Goal: Information Seeking & Learning: Learn about a topic

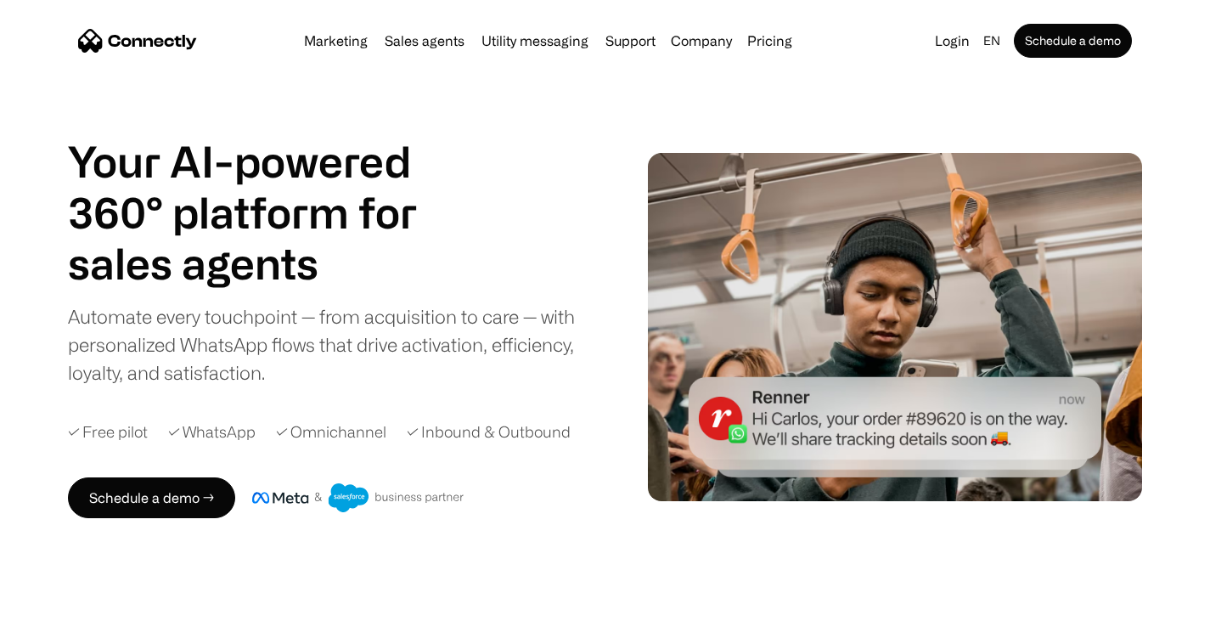
click at [335, 424] on div "✓ Omnichannel" at bounding box center [331, 431] width 110 height 23
click at [487, 441] on div "✓ Inbound & Outbound" at bounding box center [489, 431] width 164 height 23
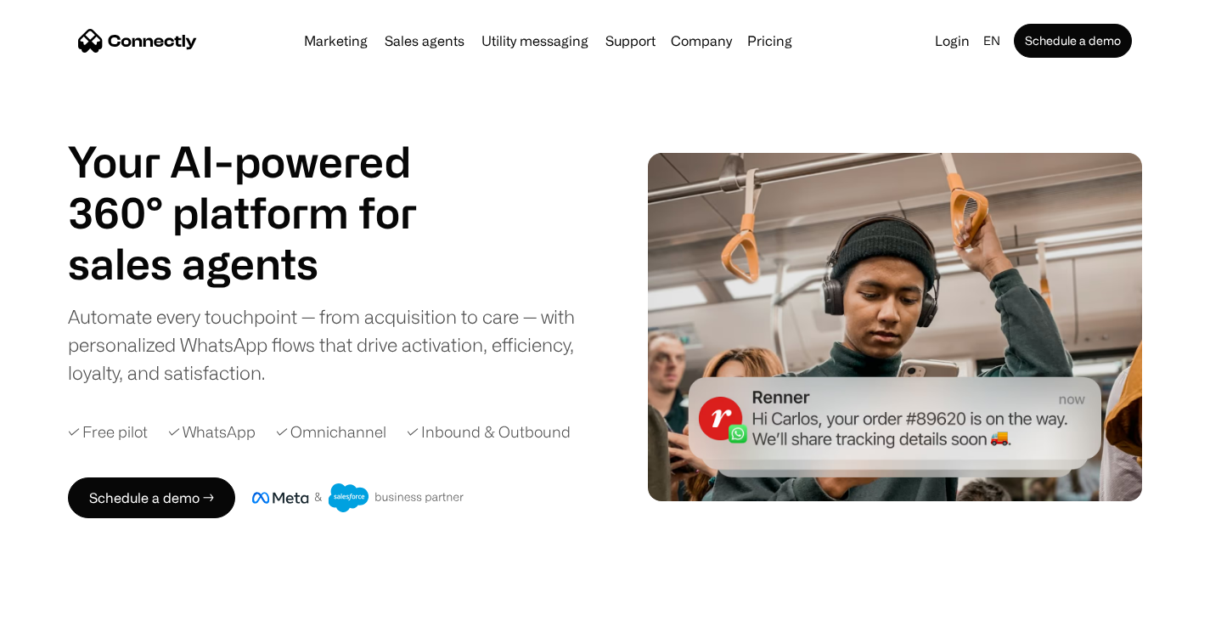
click at [245, 434] on div "✓ WhatsApp" at bounding box center [211, 431] width 87 height 23
click at [104, 429] on div "✓ Free pilot" at bounding box center [108, 431] width 80 height 23
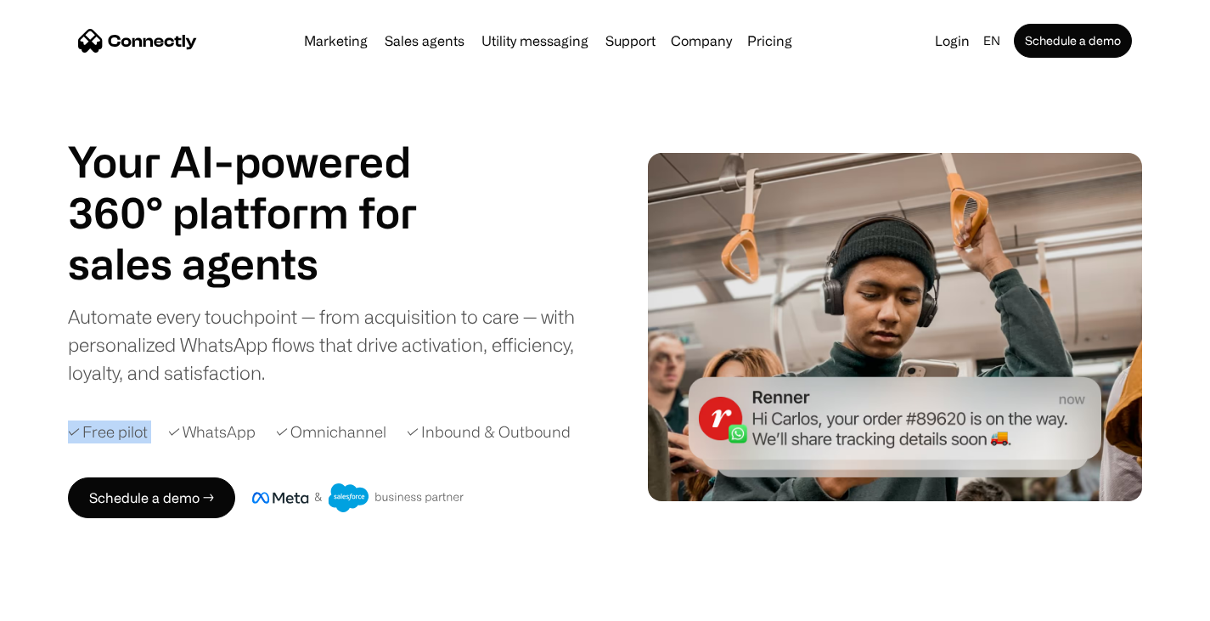
click at [104, 429] on div "✓ Free pilot" at bounding box center [108, 431] width 80 height 23
click at [55, 337] on div "Your AI-powered 360° platform for sales agents support utility sales agents Sli…" at bounding box center [605, 327] width 1210 height 382
